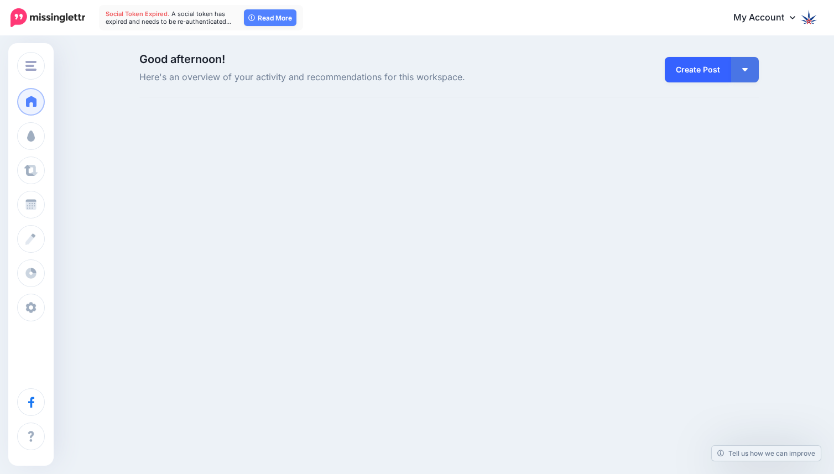
click at [714, 70] on link "Create Post" at bounding box center [698, 69] width 66 height 25
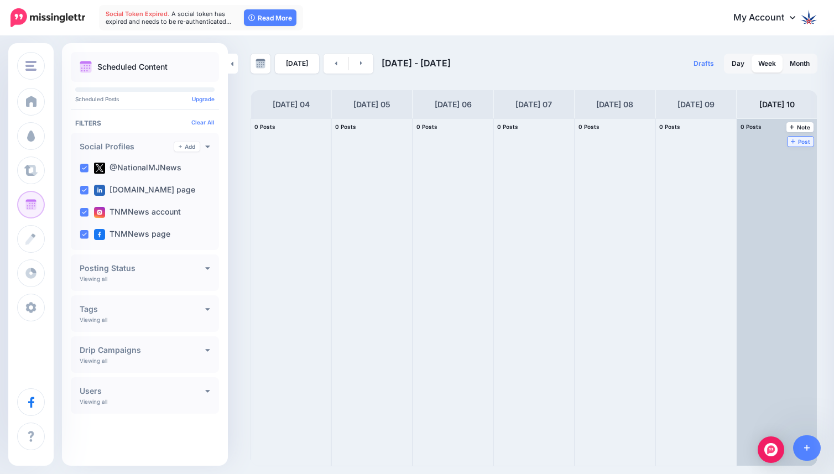
click at [800, 140] on span "Post" at bounding box center [800, 142] width 19 height 6
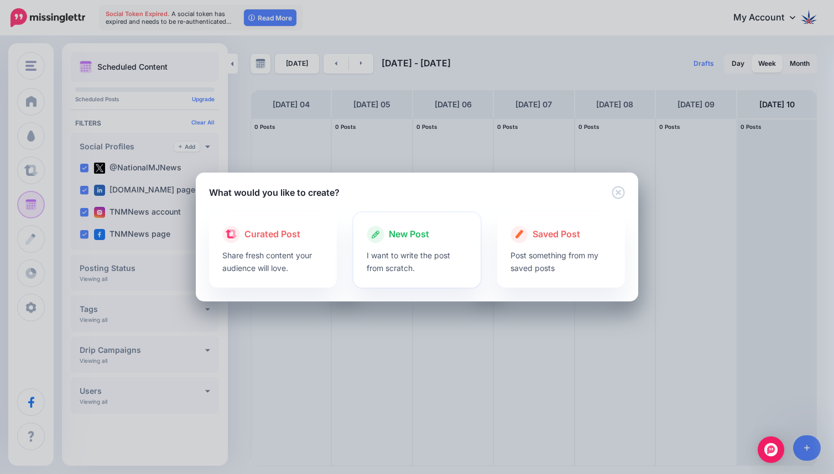
click at [409, 248] on div at bounding box center [417, 246] width 101 height 6
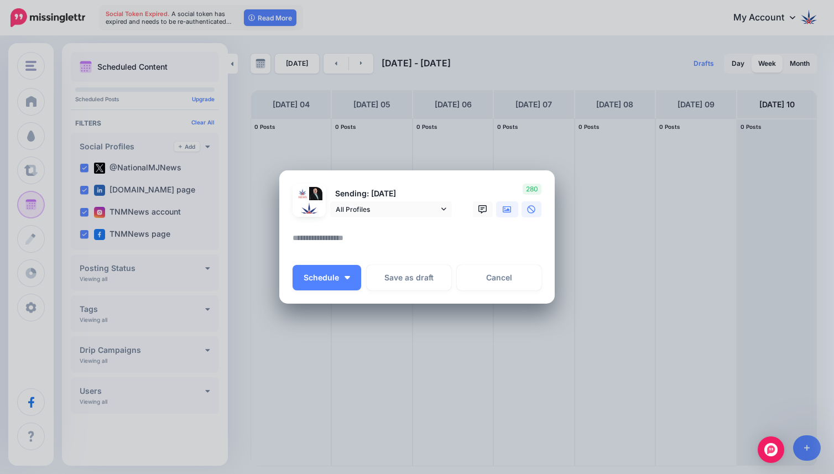
click at [509, 209] on icon at bounding box center [507, 209] width 9 height 7
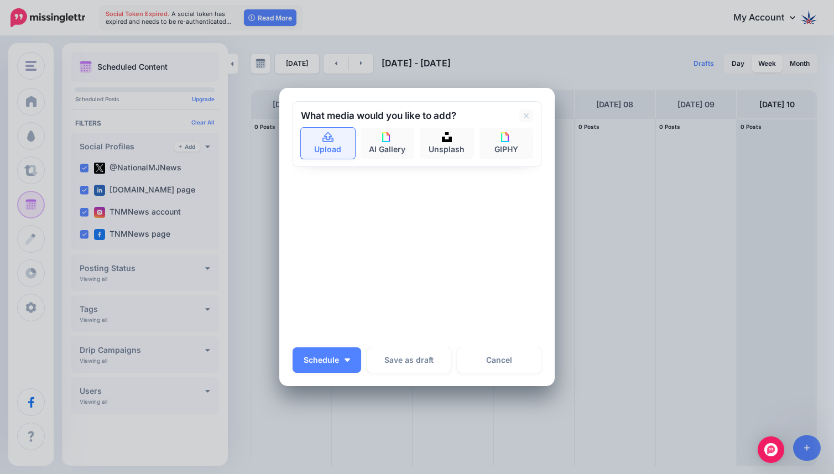
click at [332, 149] on link "Upload" at bounding box center [328, 143] width 54 height 31
click at [526, 119] on icon at bounding box center [527, 116] width 6 height 9
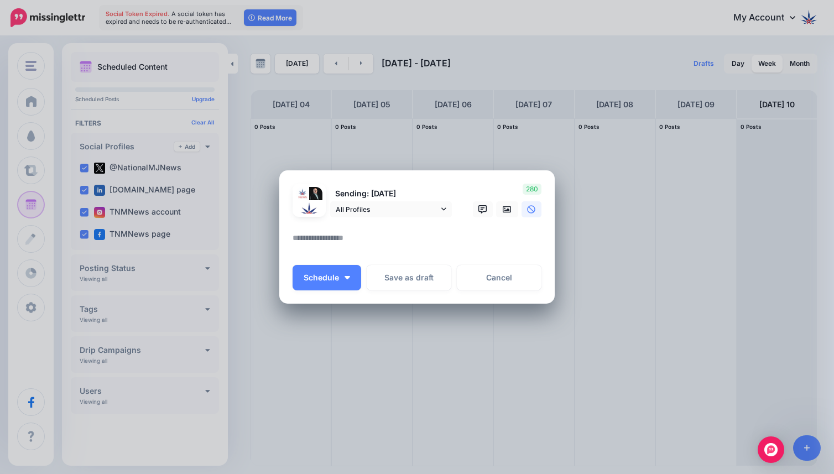
click at [354, 239] on textarea at bounding box center [420, 242] width 254 height 22
click at [517, 281] on link "Cancel" at bounding box center [499, 277] width 85 height 25
